Goal: Navigation & Orientation: Find specific page/section

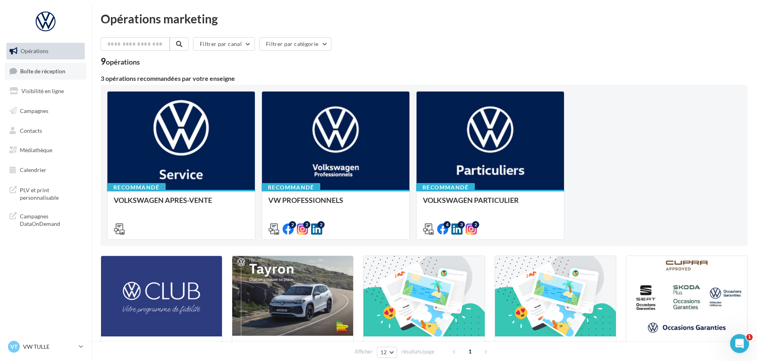
click at [49, 75] on link "Boîte de réception" at bounding box center [46, 71] width 82 height 17
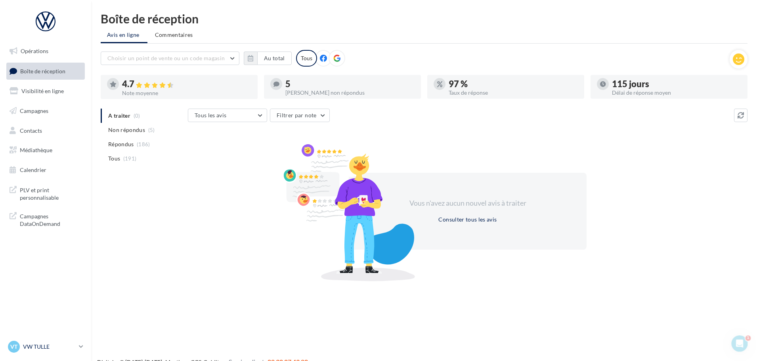
click at [76, 345] on link "VT VW TULLE vw-tul-sdes" at bounding box center [45, 346] width 79 height 15
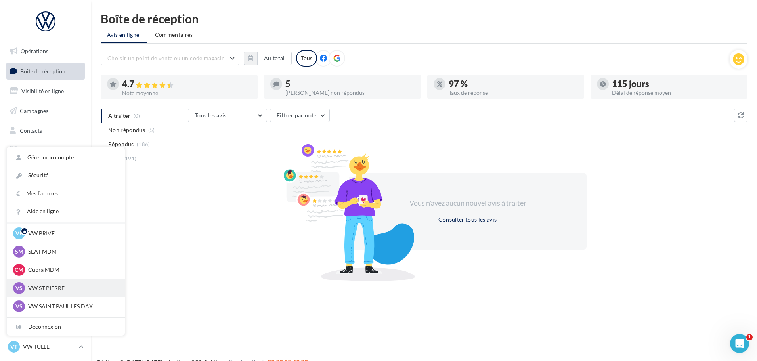
scroll to position [40, 0]
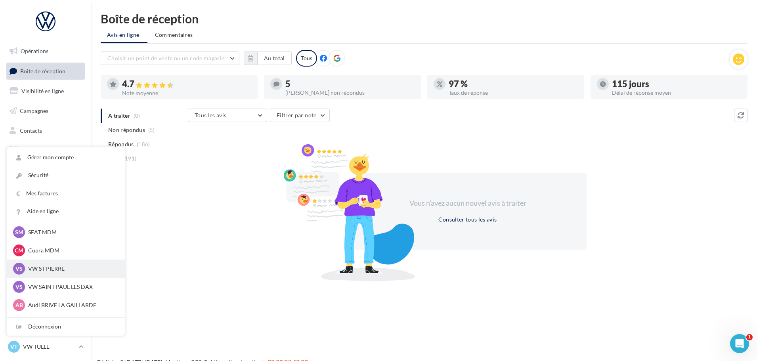
click at [55, 270] on p "VW ST PIERRE" at bounding box center [71, 269] width 87 height 8
